Goal: Task Accomplishment & Management: Manage account settings

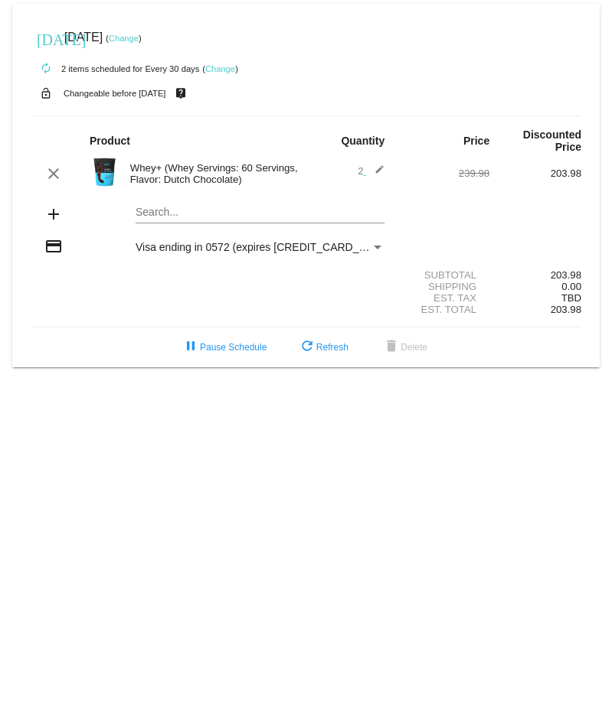
click at [139, 41] on link "Change" at bounding box center [124, 38] width 30 height 9
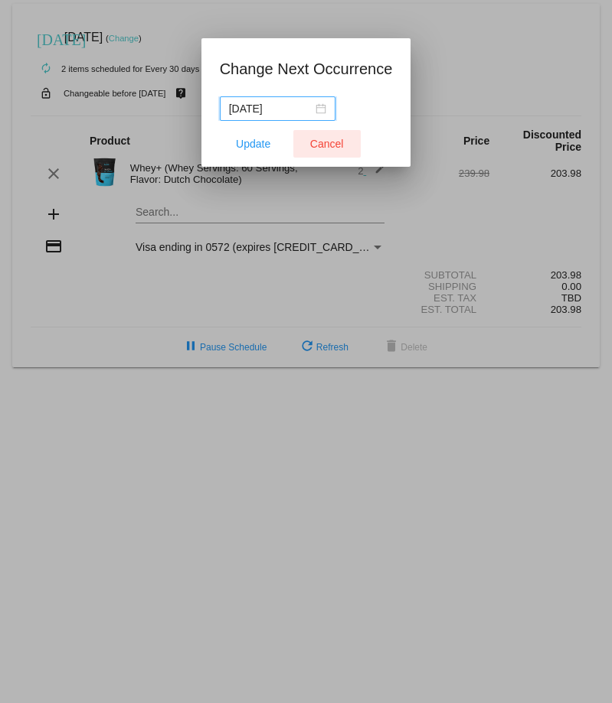
click at [317, 139] on span "Cancel" at bounding box center [327, 144] width 34 height 12
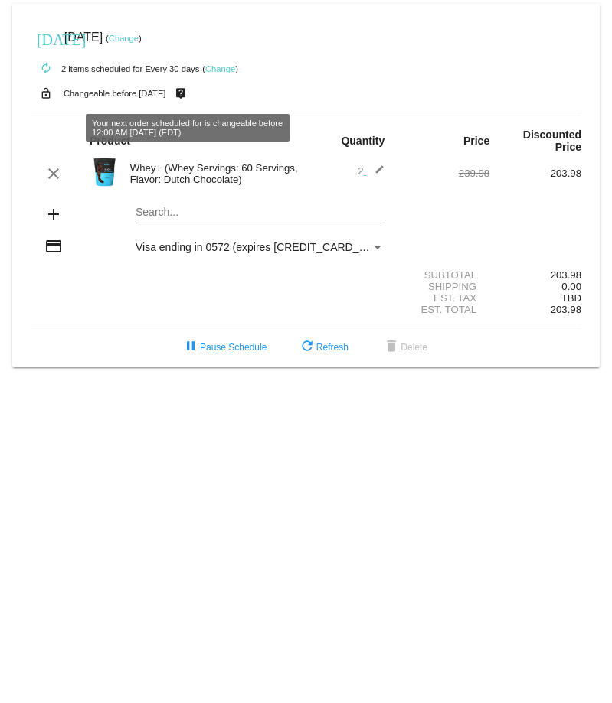
click at [220, 70] on link "Change" at bounding box center [220, 68] width 30 height 9
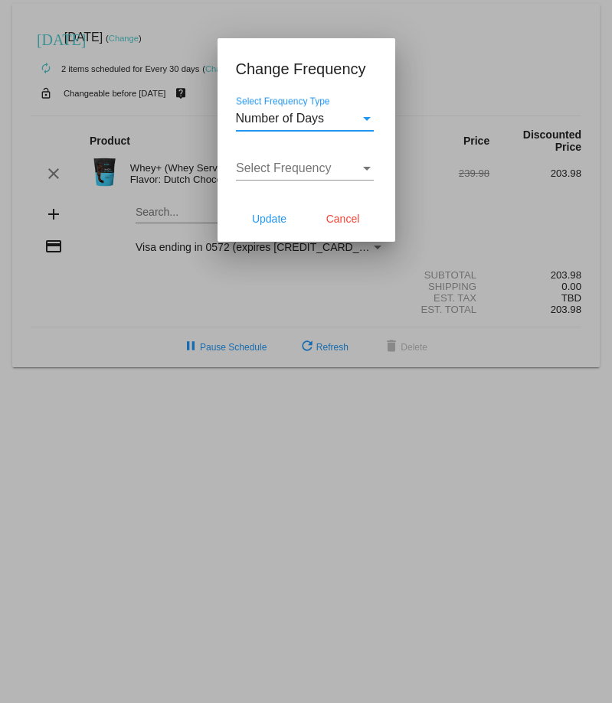
click at [357, 113] on div "Number of Days" at bounding box center [298, 119] width 124 height 14
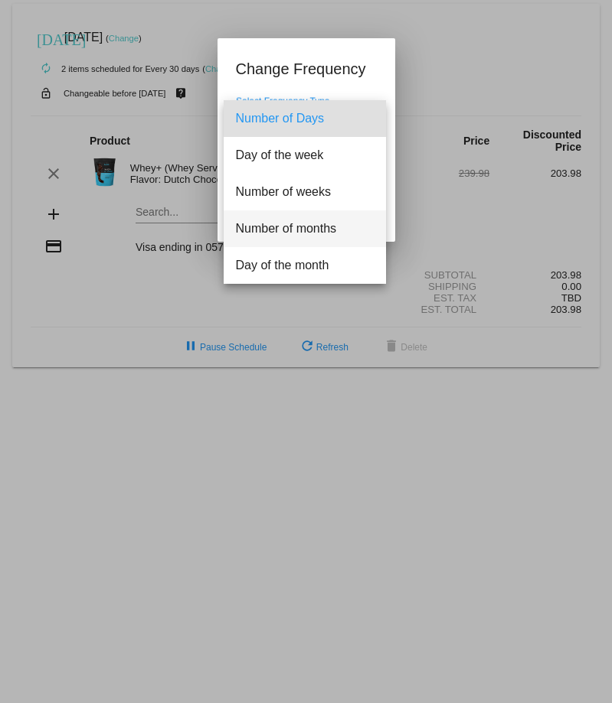
click at [310, 229] on span "Number of months" at bounding box center [305, 228] width 138 height 37
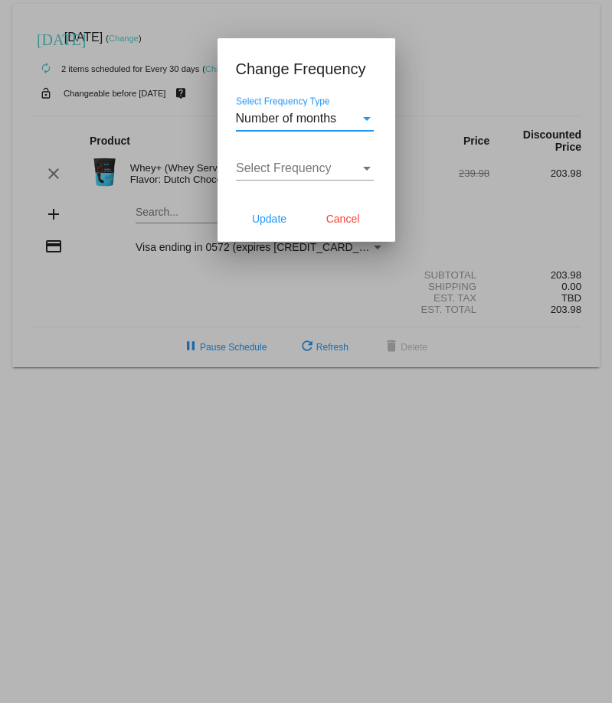
click at [357, 165] on div "Select Frequency" at bounding box center [298, 168] width 124 height 14
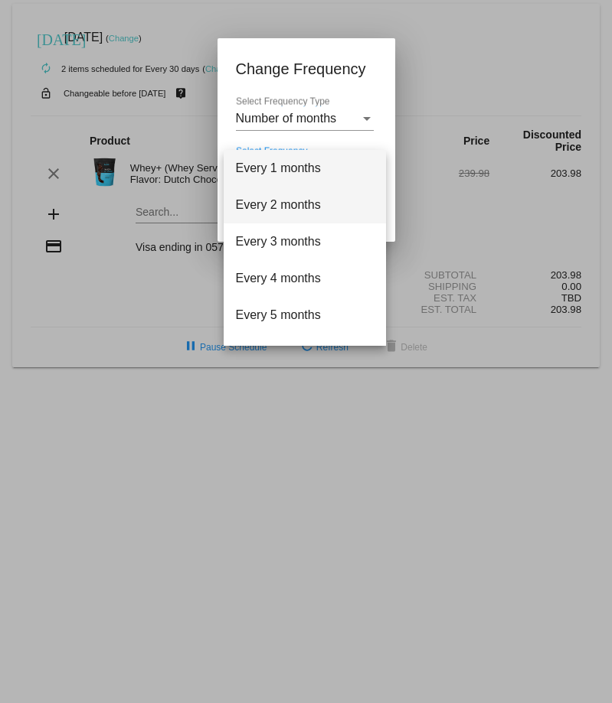
click at [300, 201] on span "Every 2 months" at bounding box center [305, 205] width 138 height 37
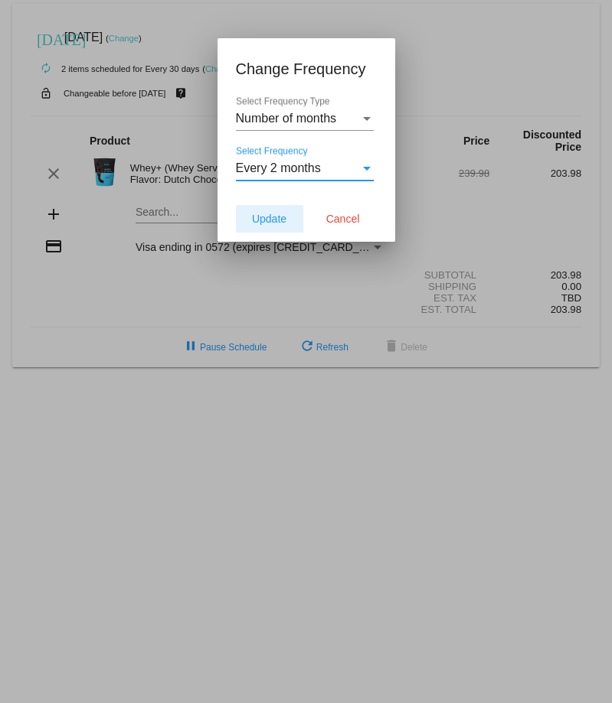
click at [259, 220] on span "Update" at bounding box center [269, 219] width 34 height 12
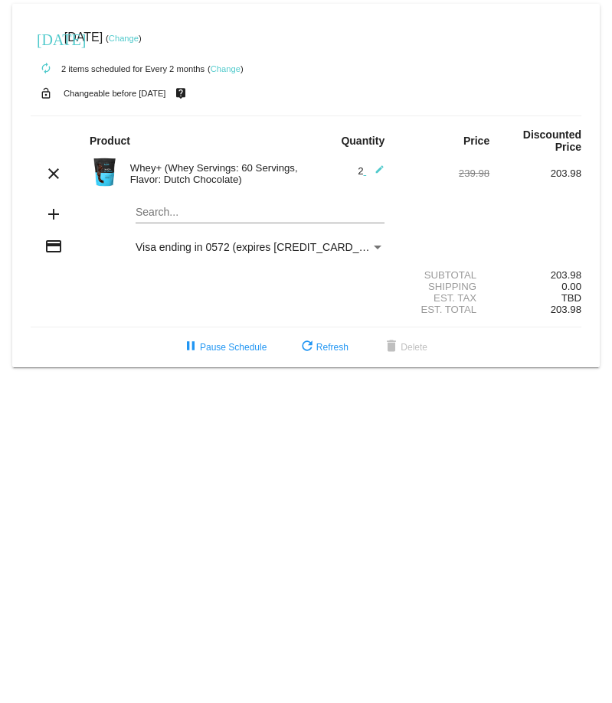
click at [139, 39] on link "Change" at bounding box center [124, 38] width 30 height 9
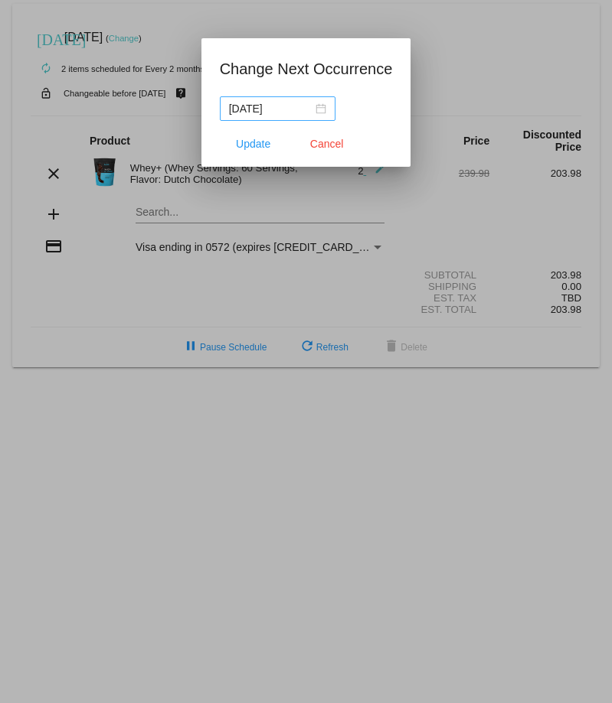
click at [317, 106] on div "[DATE]" at bounding box center [277, 108] width 97 height 17
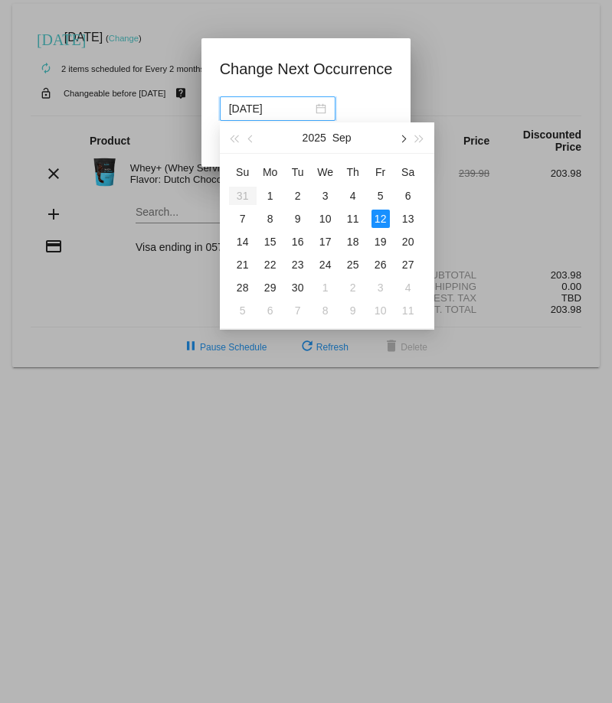
click at [400, 139] on span "button" at bounding box center [402, 139] width 8 height 8
click at [240, 240] on div "12" at bounding box center [242, 242] width 18 height 18
type input "[DATE]"
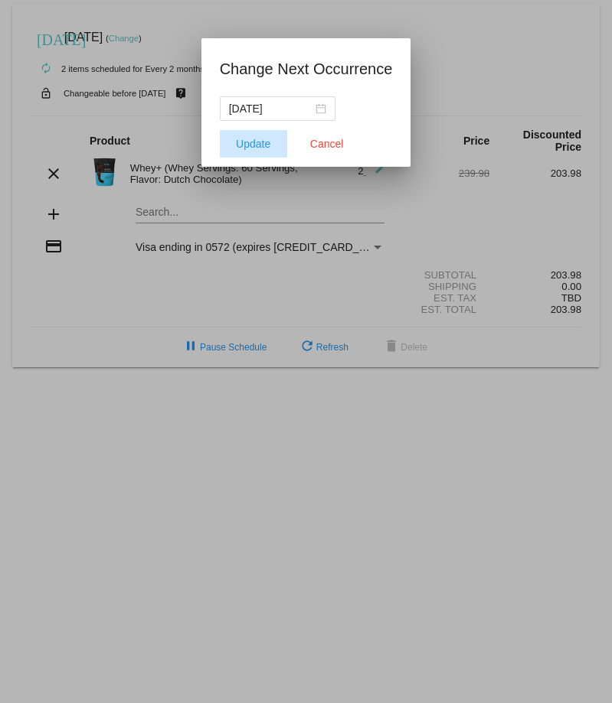
click at [255, 139] on span "Update" at bounding box center [253, 144] width 34 height 12
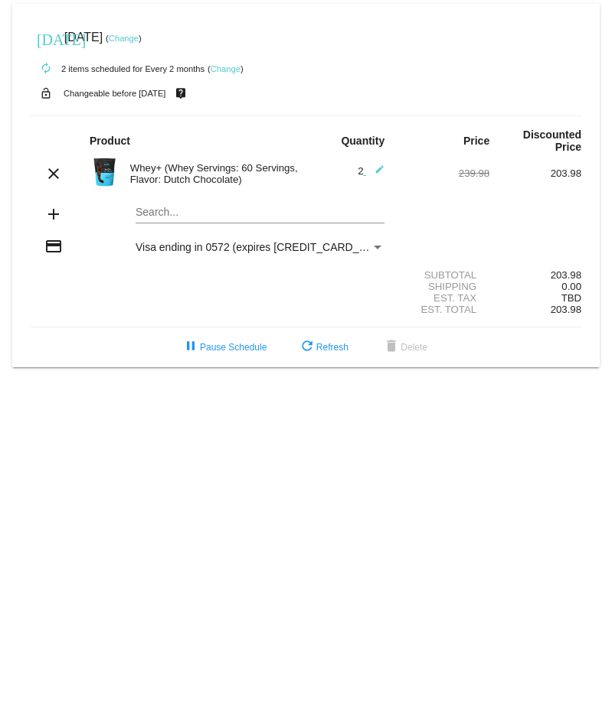
click at [229, 68] on link "Change" at bounding box center [225, 68] width 30 height 9
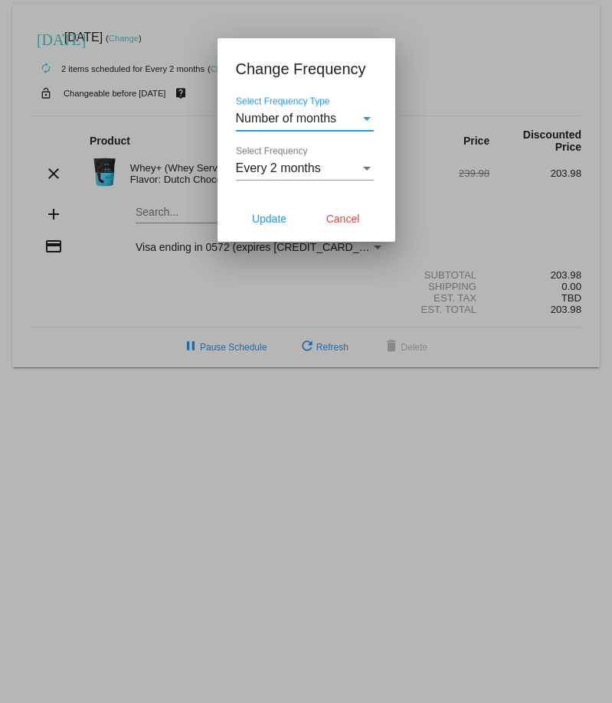
click at [357, 167] on div "Every 2 months" at bounding box center [298, 168] width 124 height 14
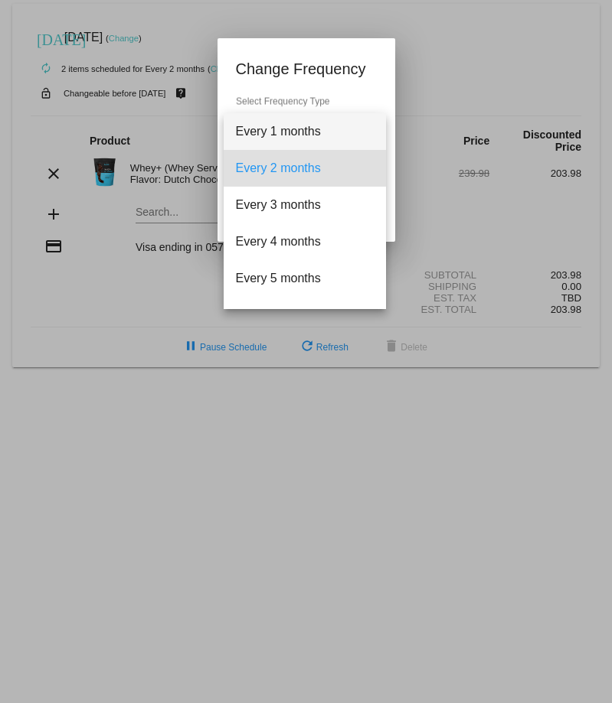
click at [297, 135] on span "Every 1 months" at bounding box center [305, 131] width 138 height 37
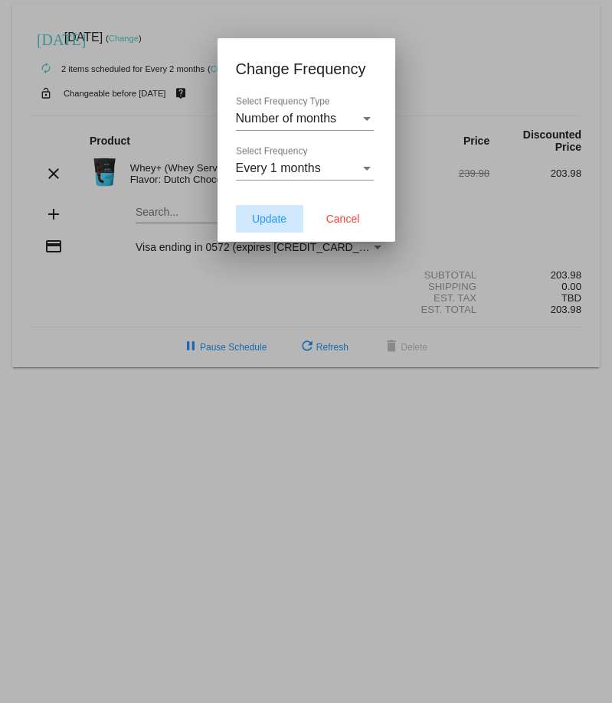
click at [267, 219] on span "Update" at bounding box center [269, 219] width 34 height 12
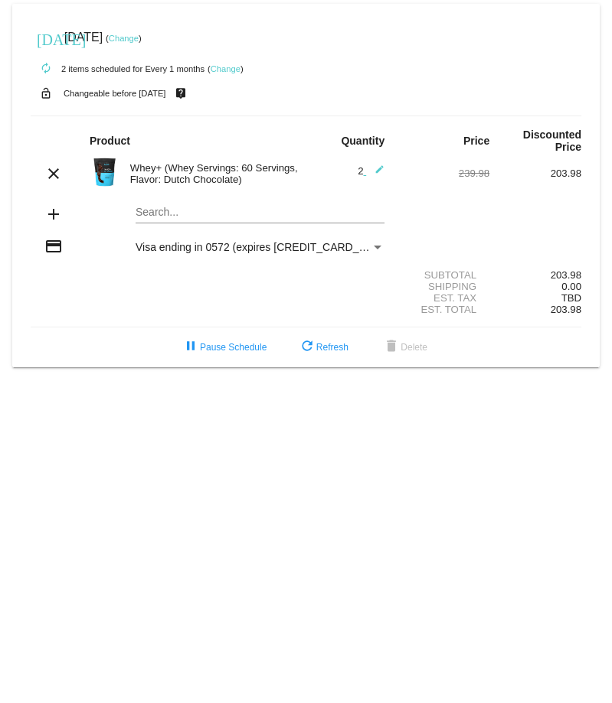
click at [373, 168] on mat-icon "edit" at bounding box center [375, 174] width 18 height 18
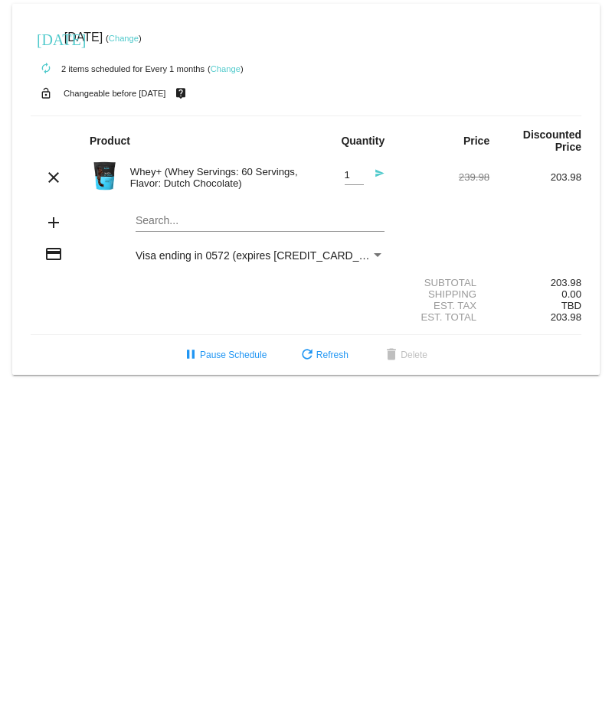
type input "1"
click at [354, 178] on input "1" at bounding box center [353, 175] width 19 height 11
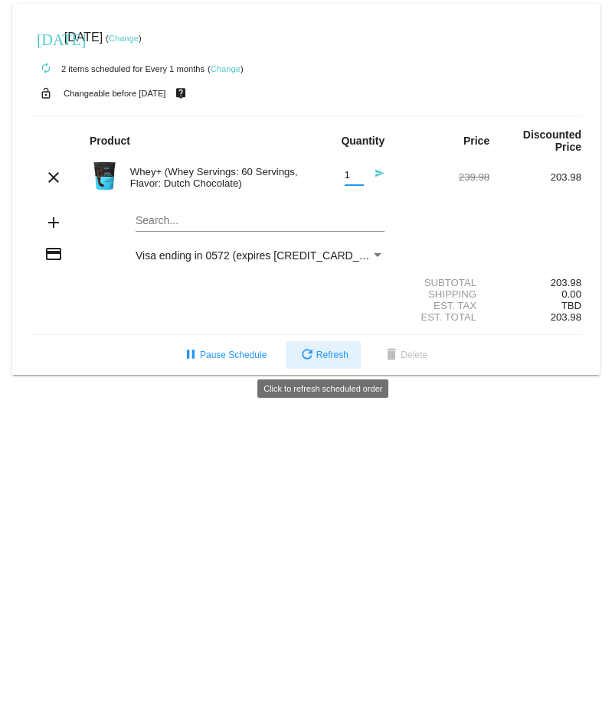
click at [319, 351] on span "refresh Refresh" at bounding box center [323, 355] width 51 height 11
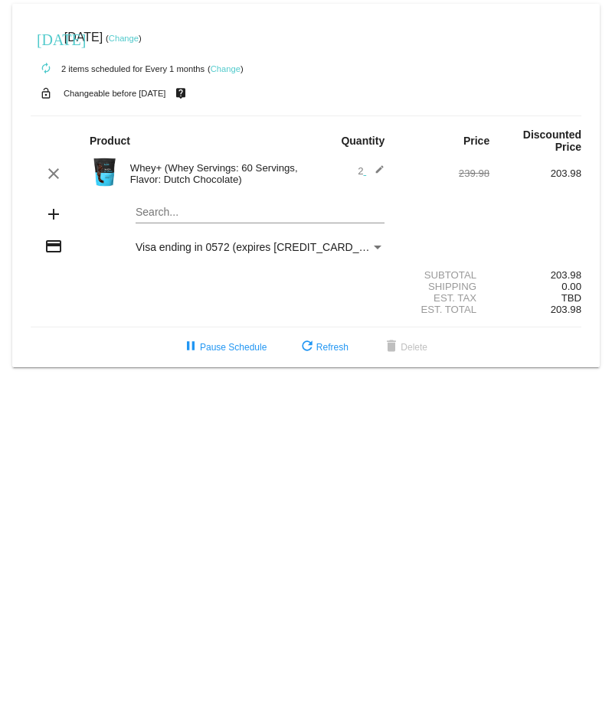
click at [376, 168] on mat-icon "edit" at bounding box center [375, 174] width 18 height 18
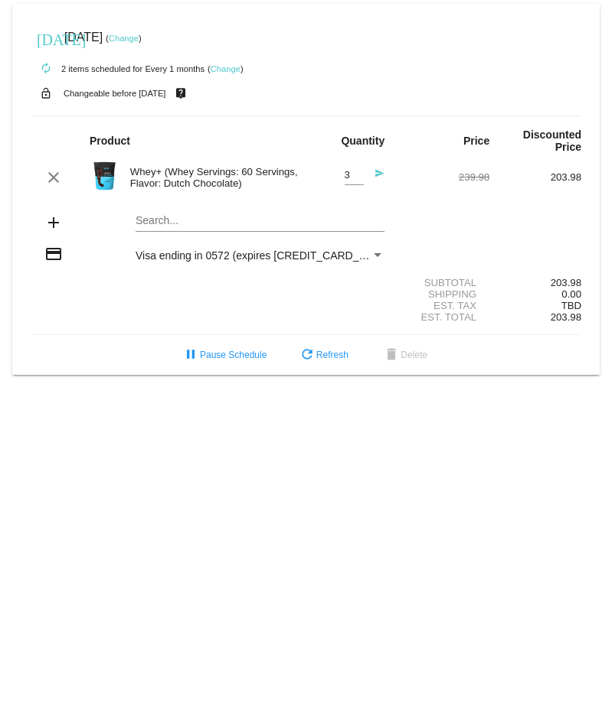
click at [355, 175] on input "3" at bounding box center [353, 175] width 19 height 11
click at [357, 180] on input "2" at bounding box center [353, 175] width 19 height 11
type input "1"
click at [357, 180] on input "1" at bounding box center [353, 175] width 19 height 11
click at [81, 317] on div "Est. Total 203.98" at bounding box center [306, 317] width 550 height 11
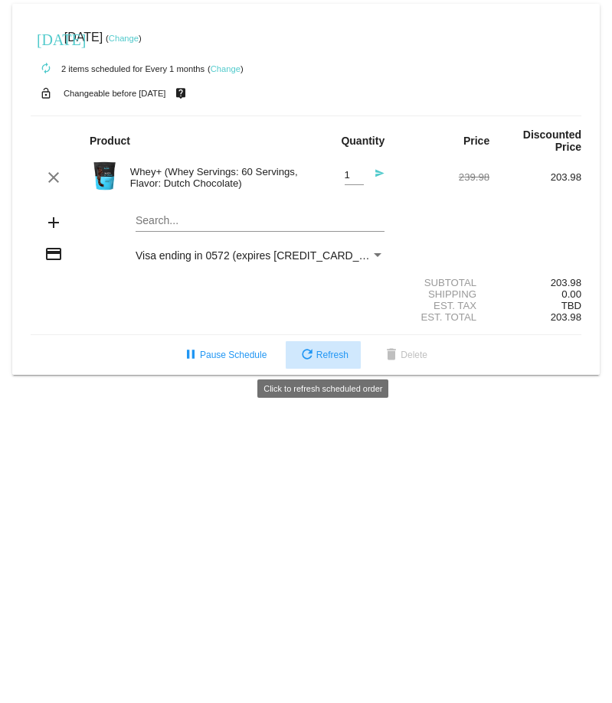
click at [321, 354] on span "refresh Refresh" at bounding box center [323, 355] width 51 height 11
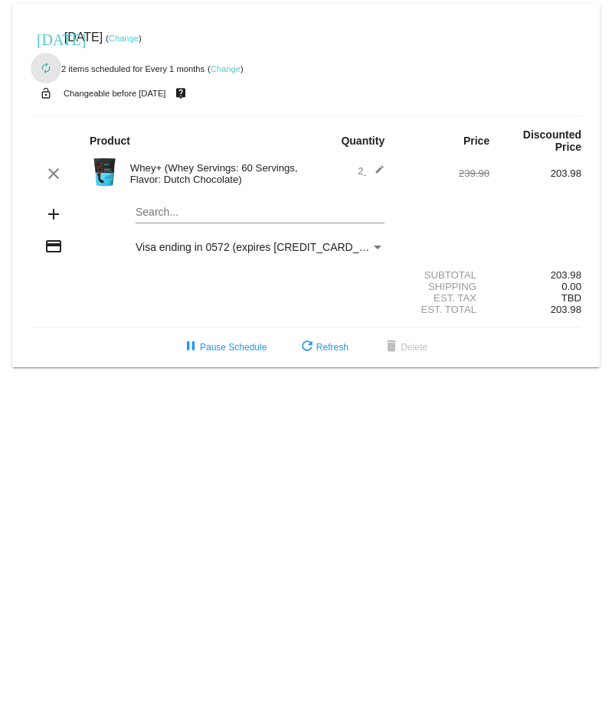
click at [45, 68] on mat-icon "autorenew" at bounding box center [46, 69] width 18 height 18
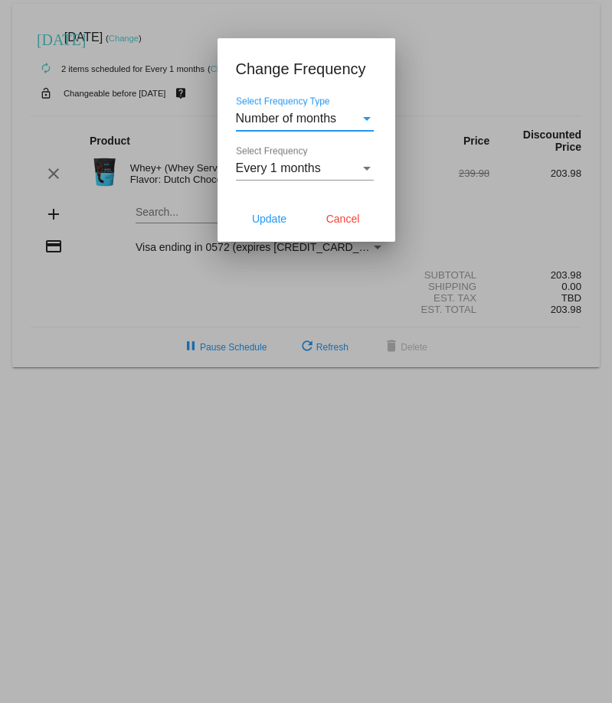
click at [370, 165] on div "Select Frequency" at bounding box center [367, 168] width 14 height 14
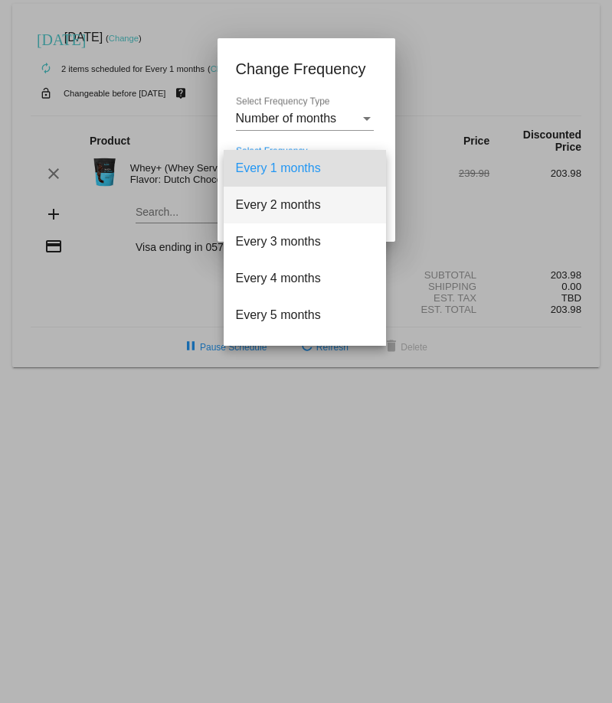
click at [325, 203] on span "Every 2 months" at bounding box center [305, 205] width 138 height 37
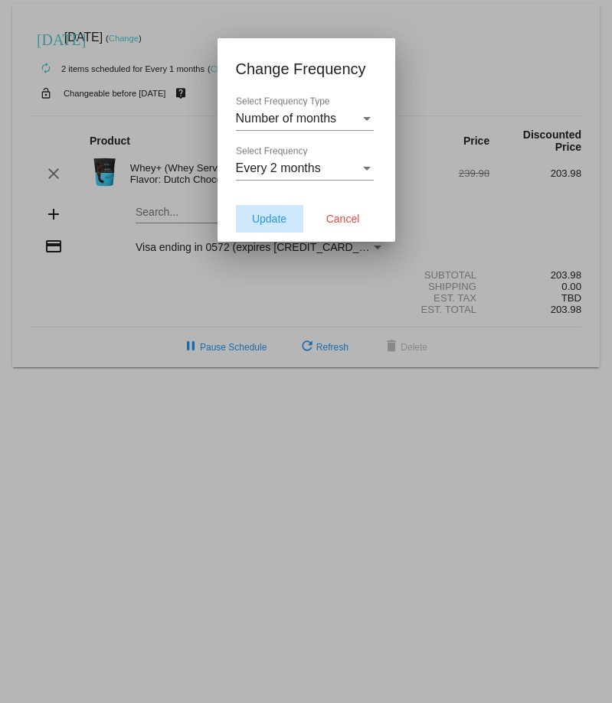
click at [249, 225] on button "Update" at bounding box center [269, 219] width 67 height 28
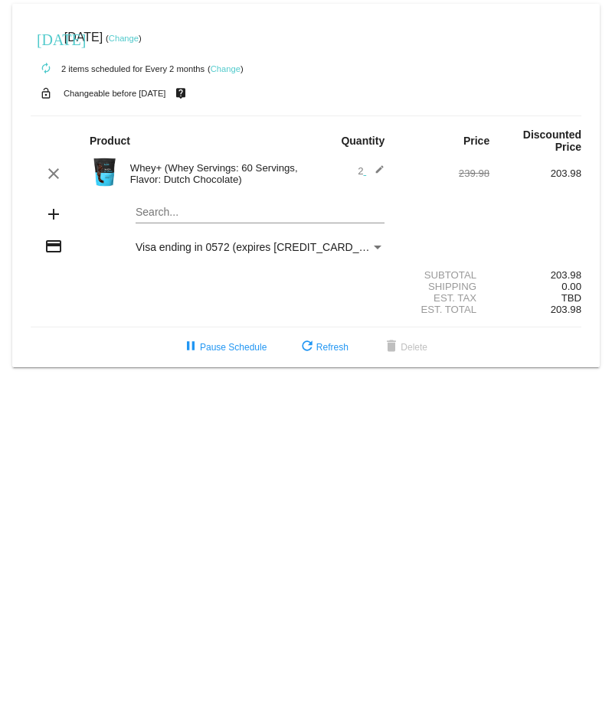
click at [139, 36] on link "Change" at bounding box center [124, 38] width 30 height 9
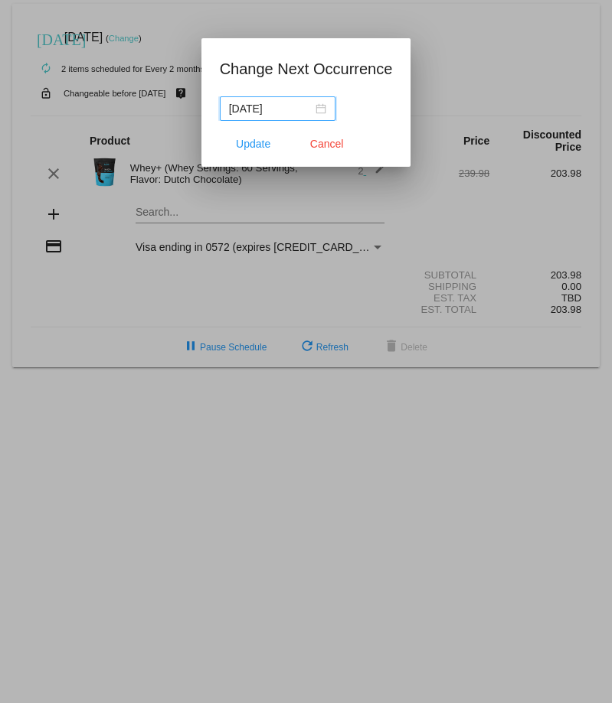
click at [319, 110] on div "[DATE]" at bounding box center [277, 108] width 97 height 17
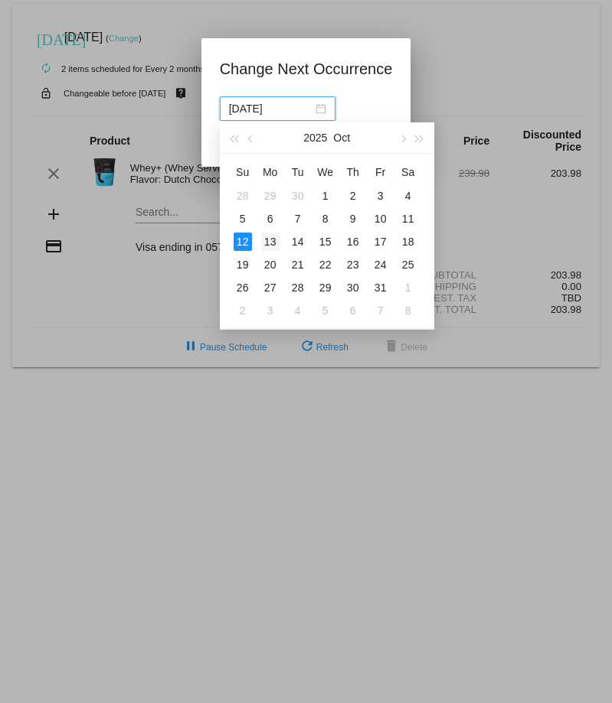
click at [270, 242] on div "13" at bounding box center [270, 242] width 18 height 18
type input "2025-10-13"
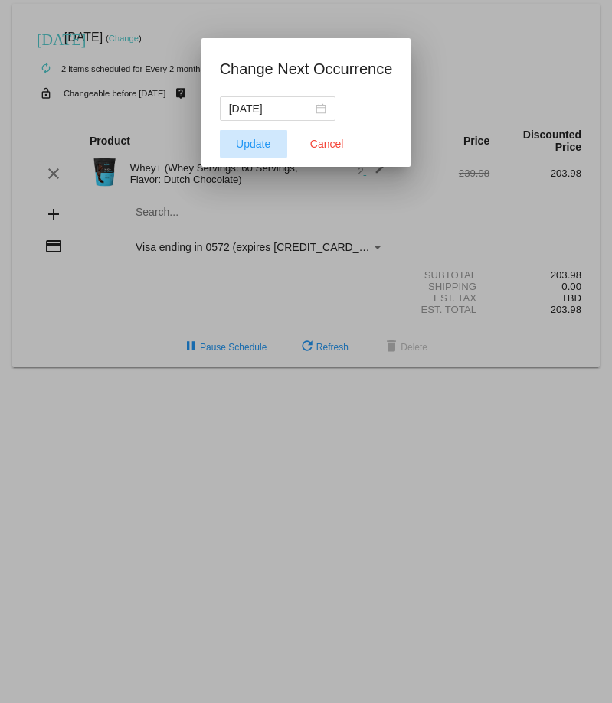
click at [258, 153] on button "Update" at bounding box center [253, 144] width 67 height 28
